Goal: Task Accomplishment & Management: Manage account settings

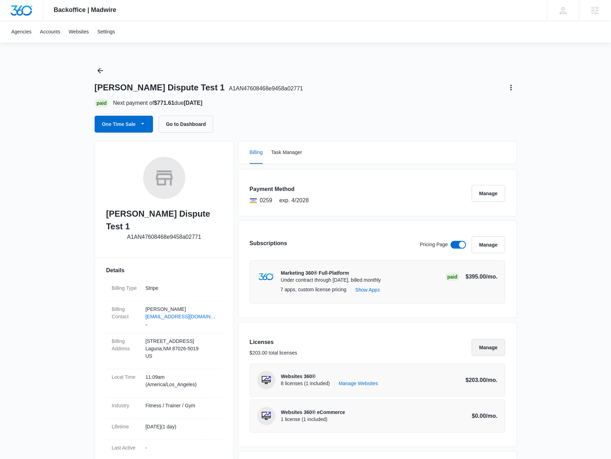
click at [481, 348] on button "Manage" at bounding box center [488, 347] width 33 height 17
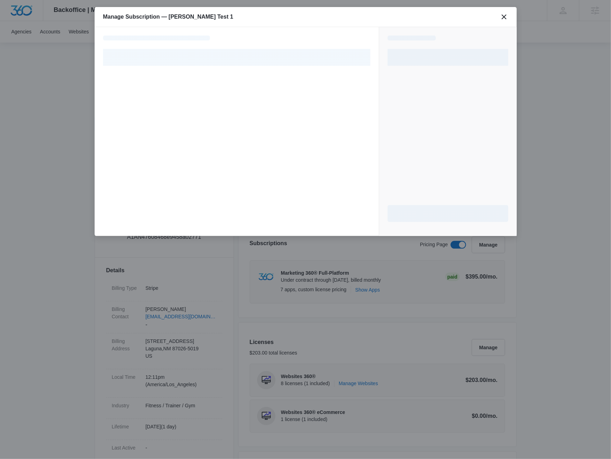
select select "pm_1SGkjsA4n8RTgNjUZX9Ez352"
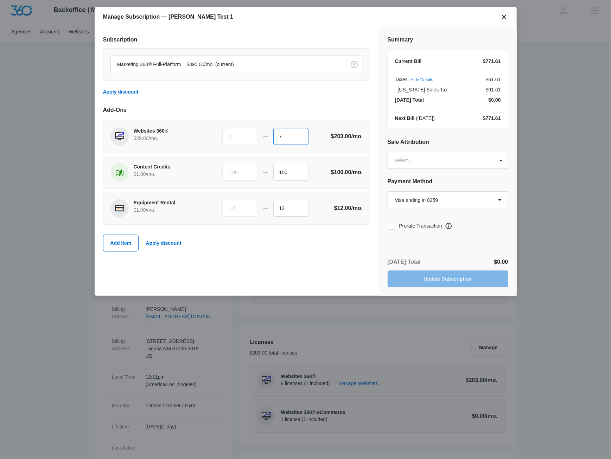
click at [299, 141] on input "7" at bounding box center [290, 136] width 35 height 17
type input "8"
click at [333, 243] on div "Add Item Apply discount" at bounding box center [236, 243] width 267 height 31
click at [390, 223] on div at bounding box center [391, 226] width 7 height 7
click at [388, 226] on input "Prorate Transaction" at bounding box center [388, 226] width 0 height 0
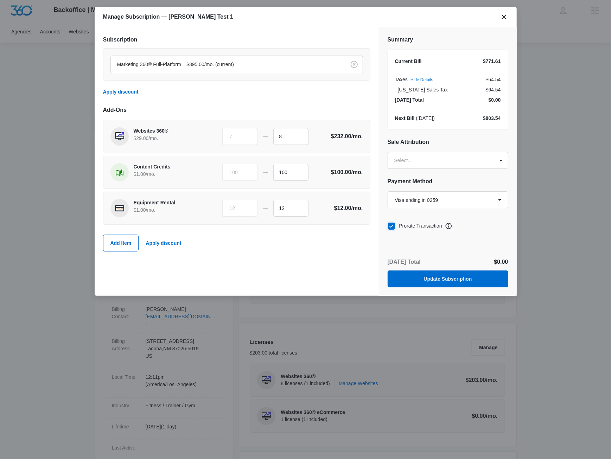
checkbox input "true"
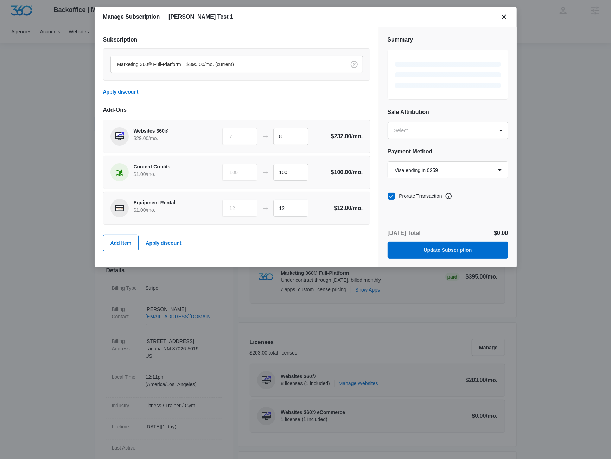
click at [455, 221] on div "[DATE] Total $0.00 Update Subscription" at bounding box center [448, 244] width 138 height 46
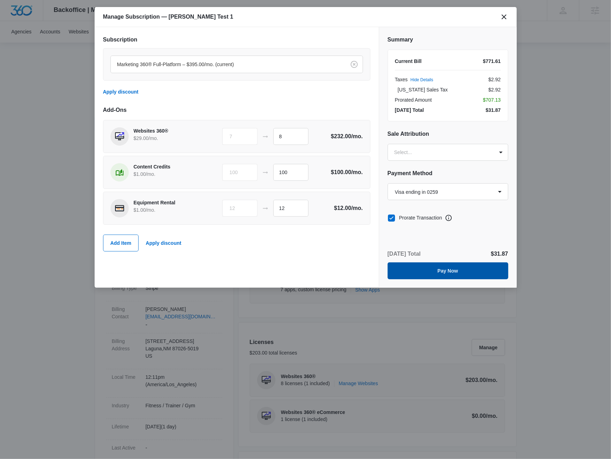
click at [440, 274] on button "Pay Now" at bounding box center [448, 270] width 121 height 17
